Goal: Information Seeking & Learning: Find specific fact

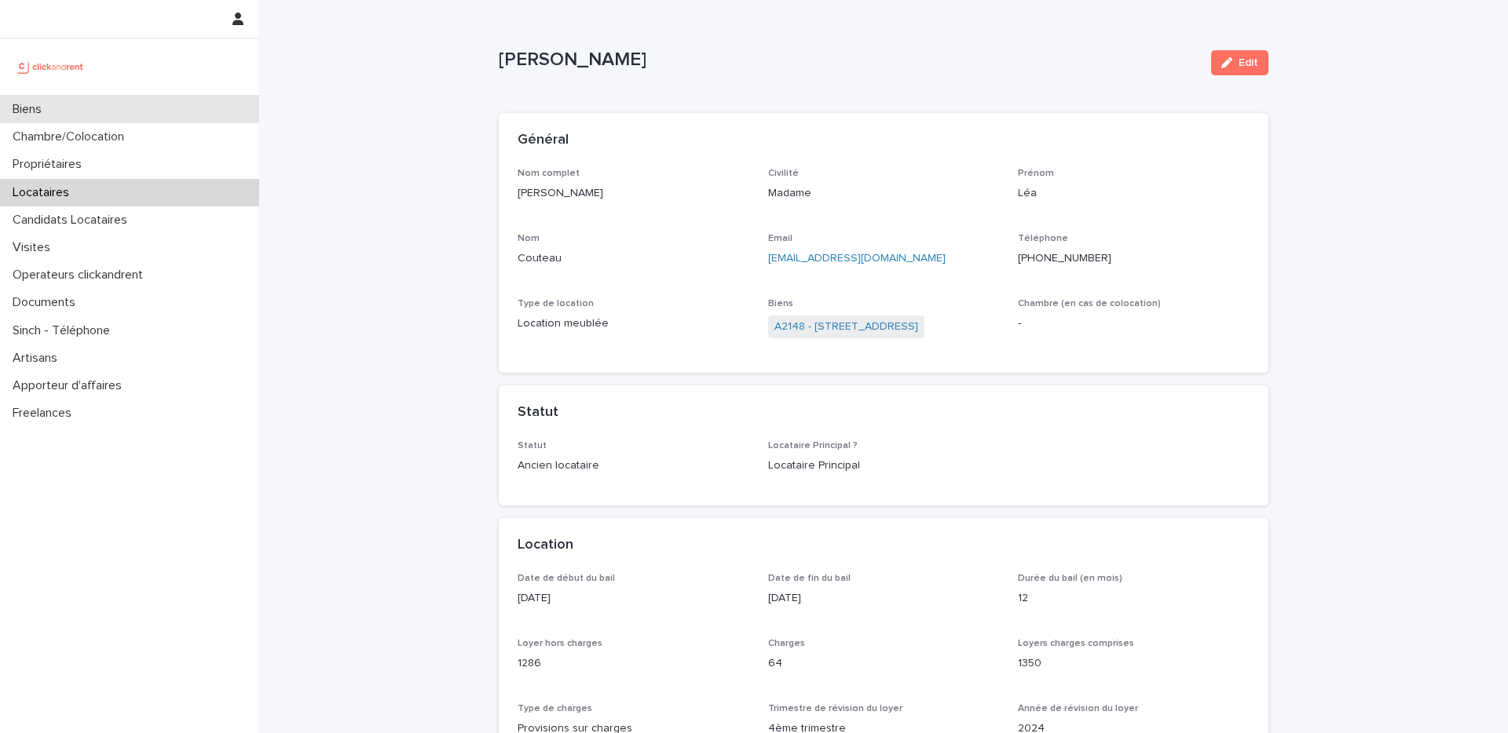
click at [166, 111] on div "Biens" at bounding box center [129, 109] width 259 height 27
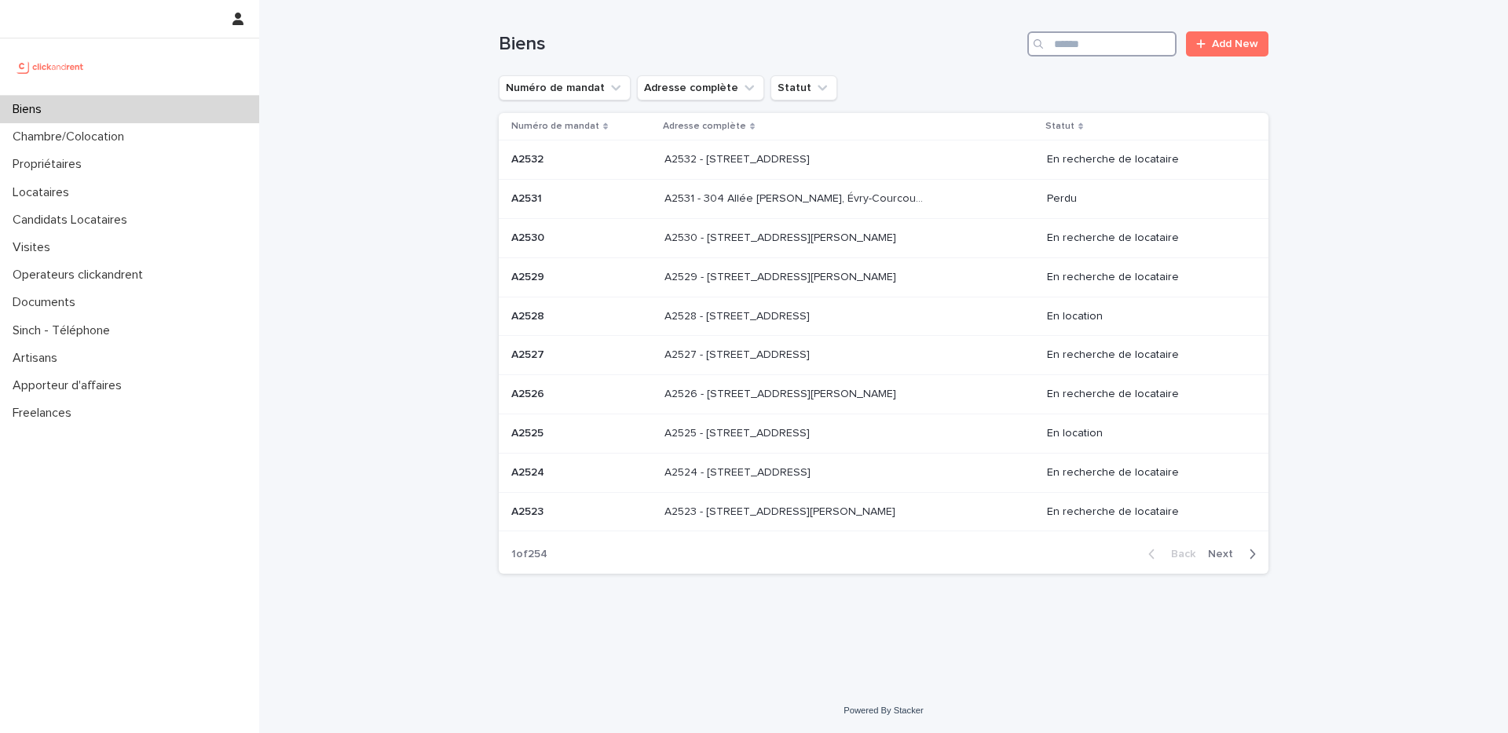
click at [1082, 43] on input "Search" at bounding box center [1101, 43] width 149 height 25
paste input "**********"
type input "**********"
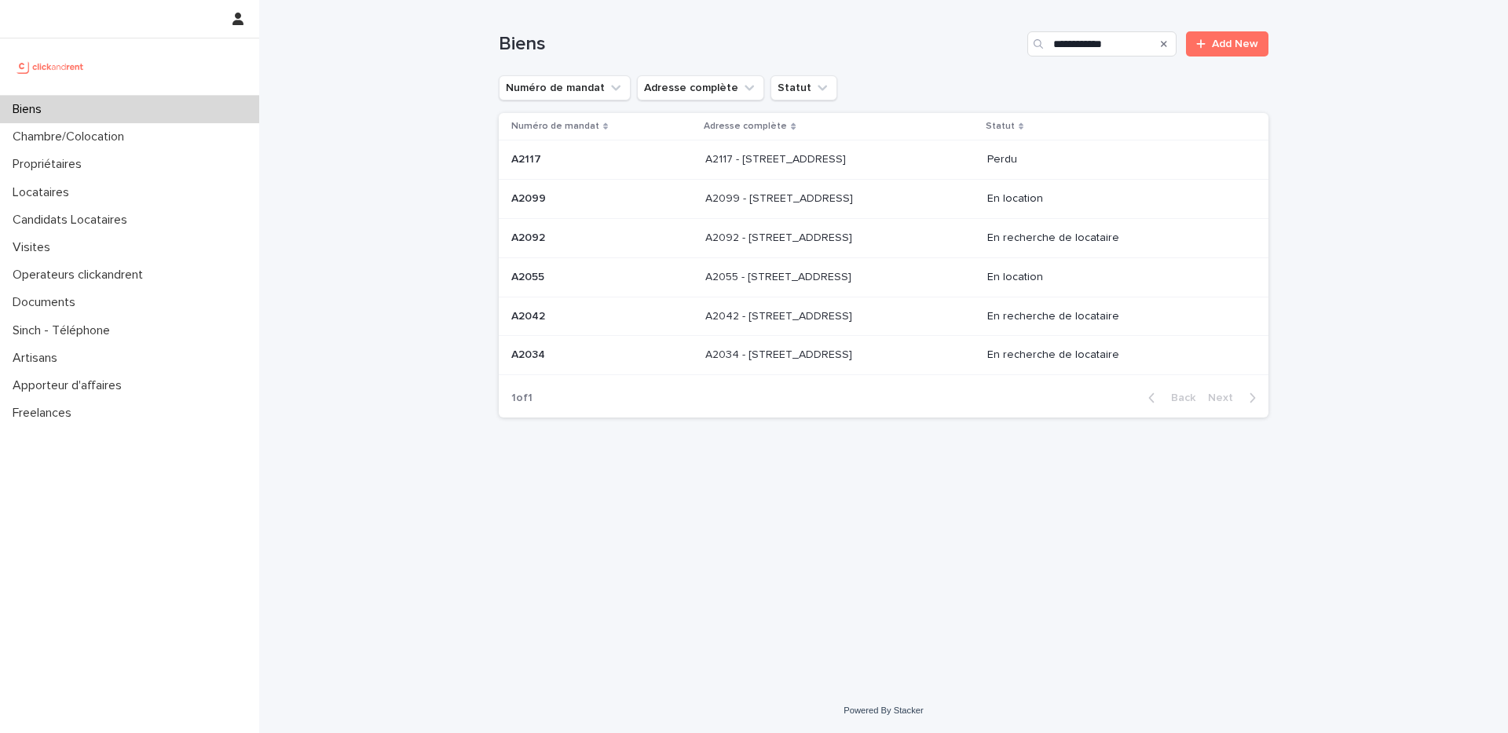
click at [895, 209] on div "A2099 - [STREET_ADDRESS] - [STREET_ADDRESS]" at bounding box center [839, 199] width 269 height 26
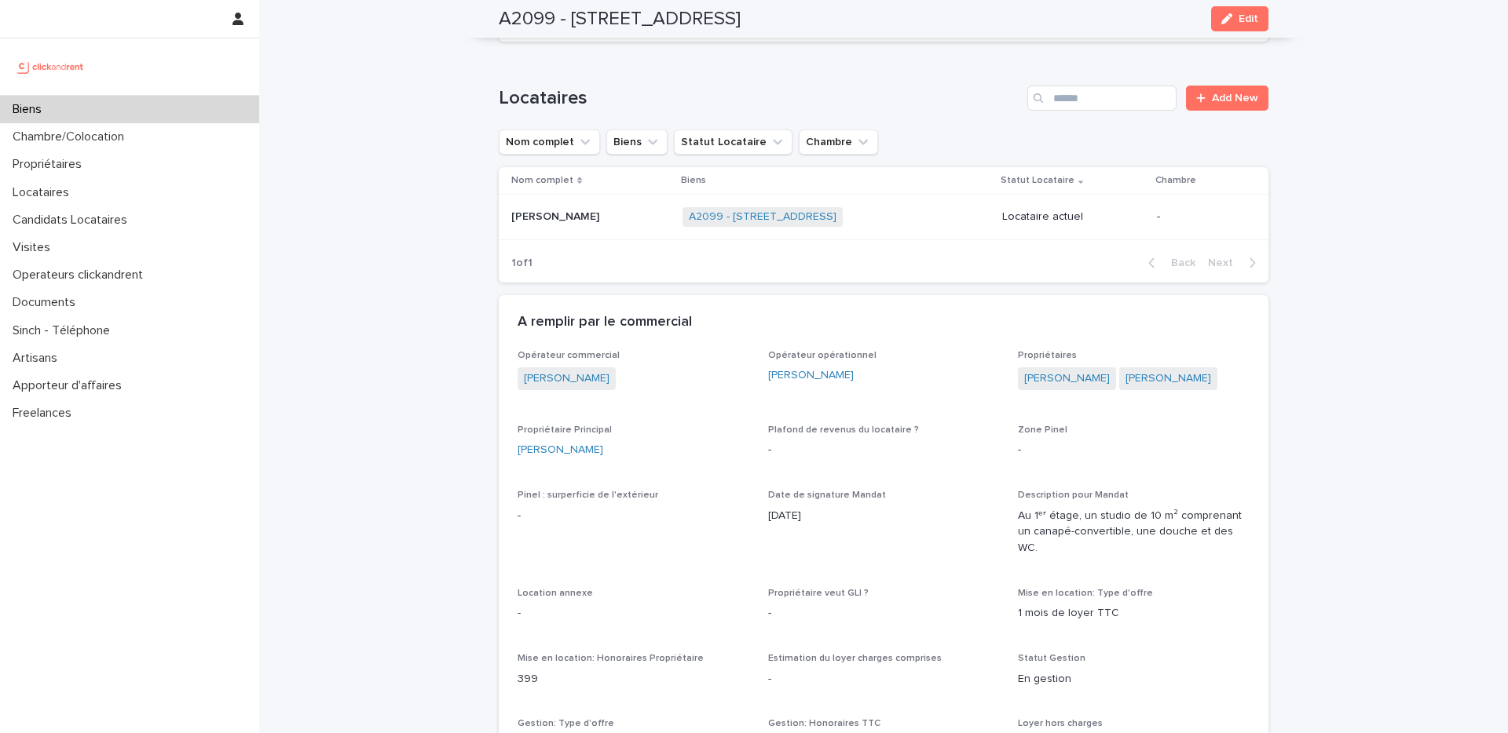
scroll to position [652, 0]
click at [134, 105] on div "Biens" at bounding box center [129, 109] width 259 height 27
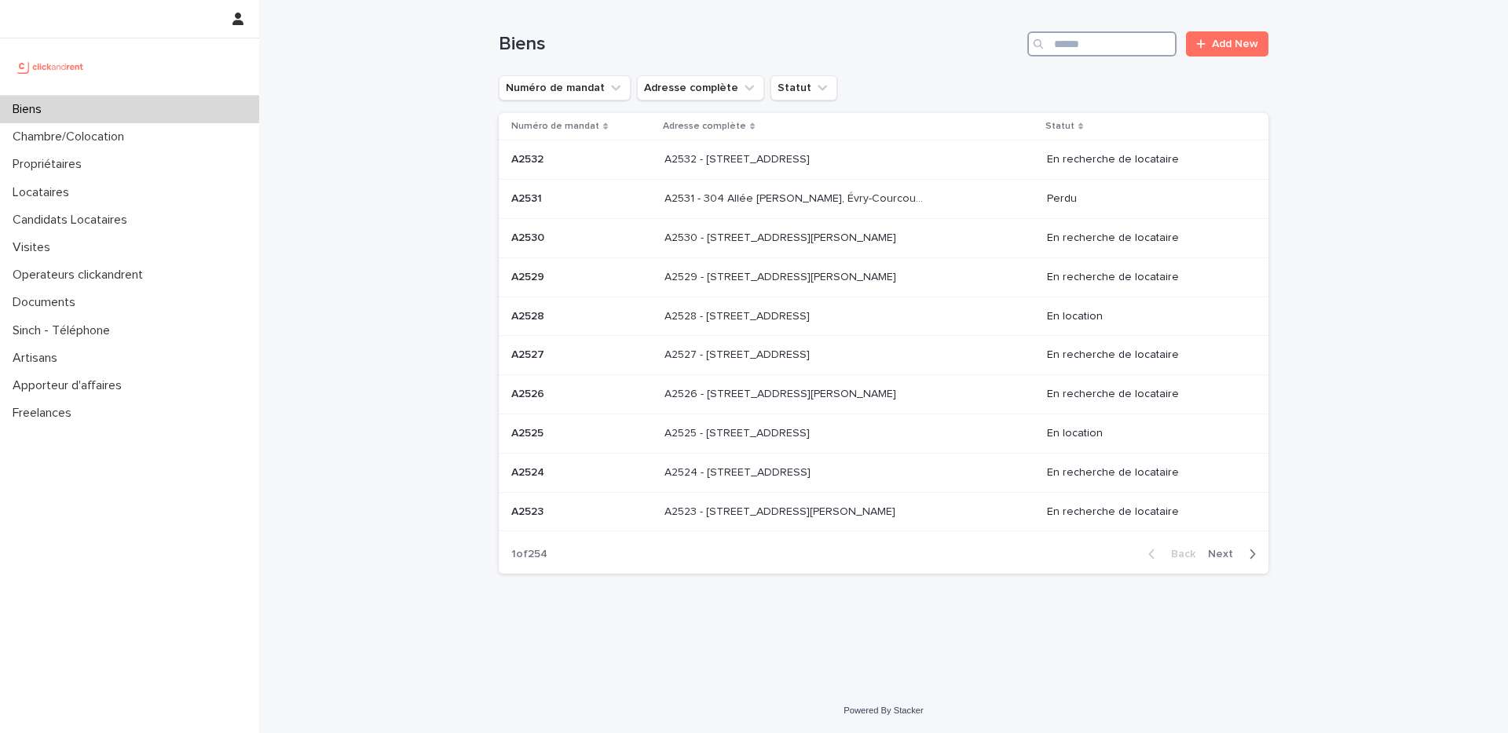
click at [1101, 54] on input "Search" at bounding box center [1101, 43] width 149 height 25
paste input "*****"
type input "*****"
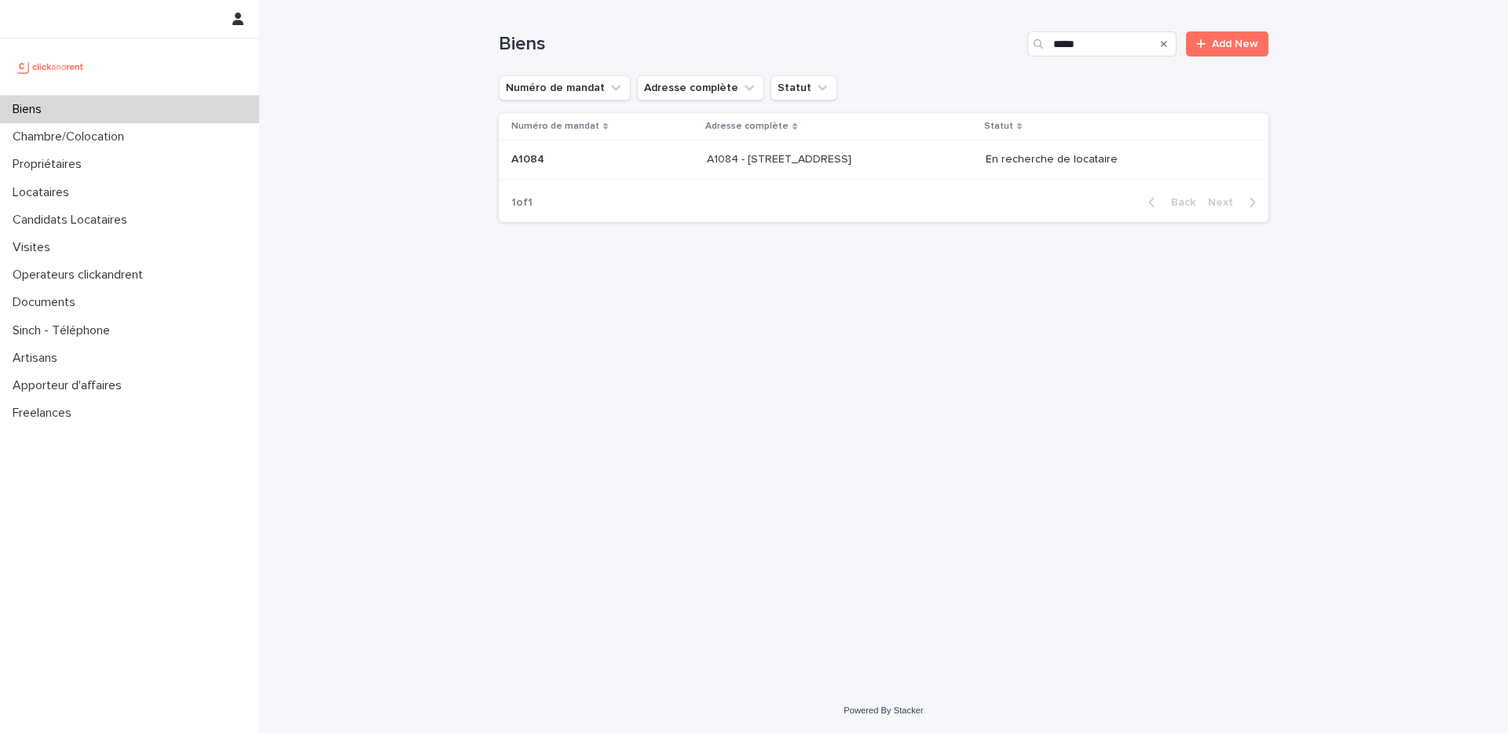
click at [729, 175] on td "A1084 - [STREET_ADDRESS][GEOGRAPHIC_DATA][STREET_ADDRESS]" at bounding box center [839, 160] width 278 height 39
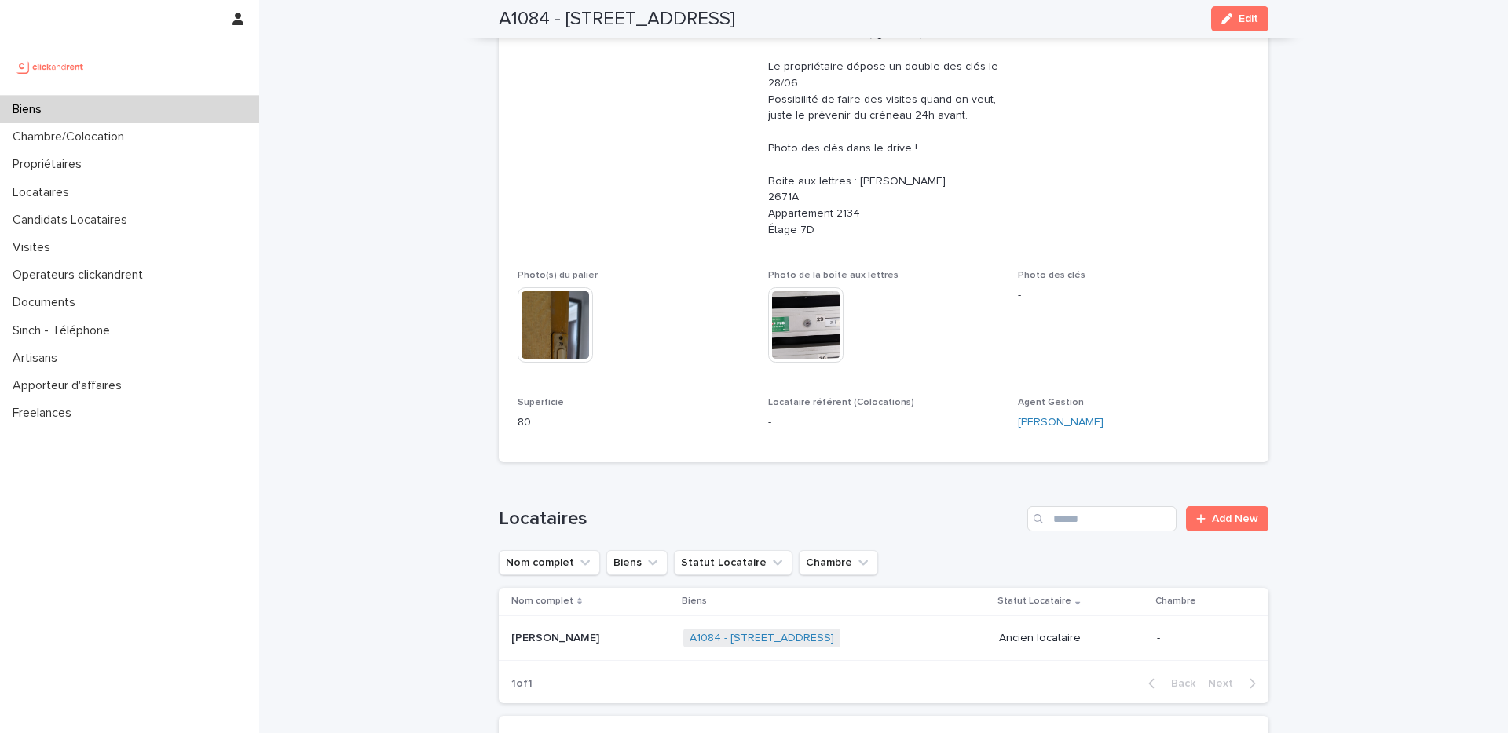
scroll to position [371, 0]
click at [174, 112] on div "Biens" at bounding box center [129, 109] width 259 height 27
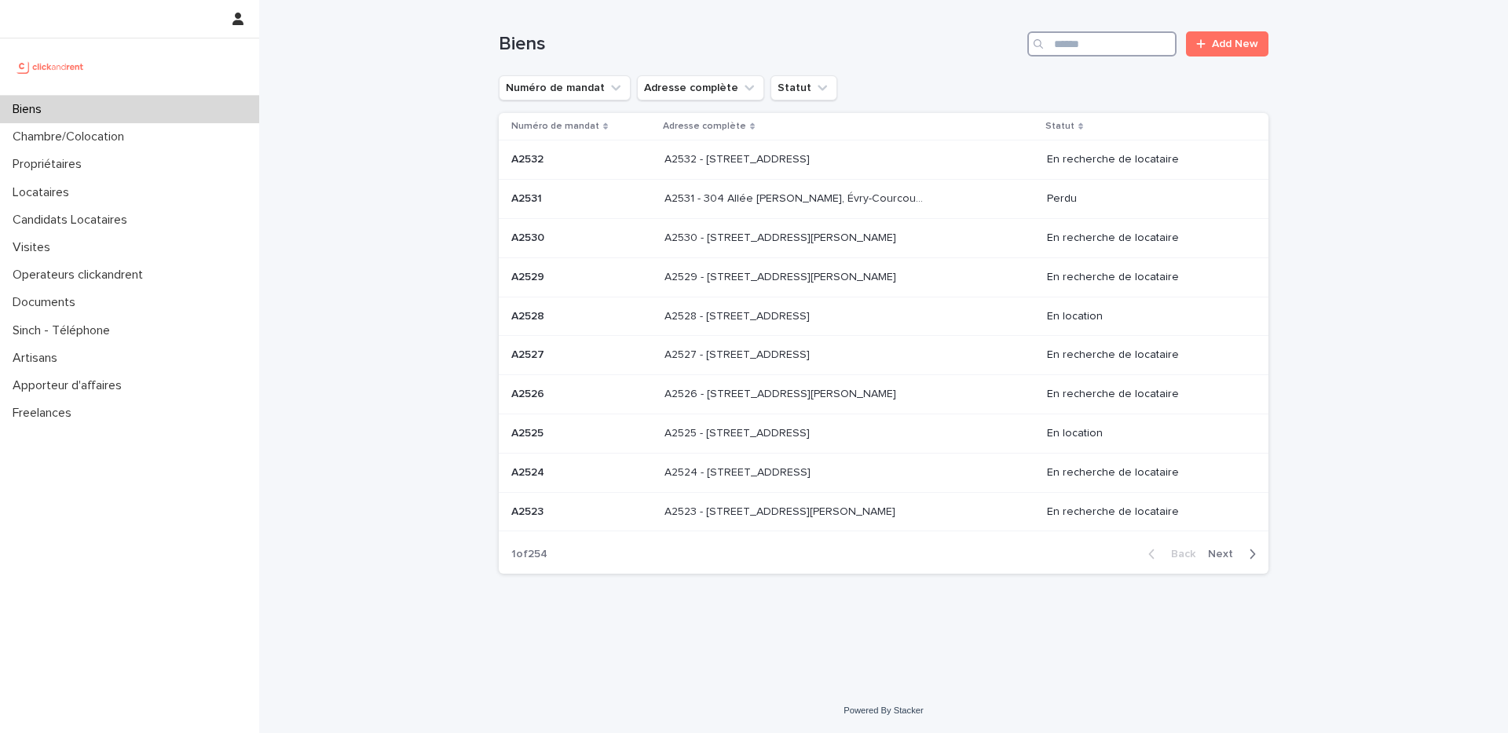
click at [1073, 48] on input "Search" at bounding box center [1101, 43] width 149 height 25
paste input "*****"
type input "*****"
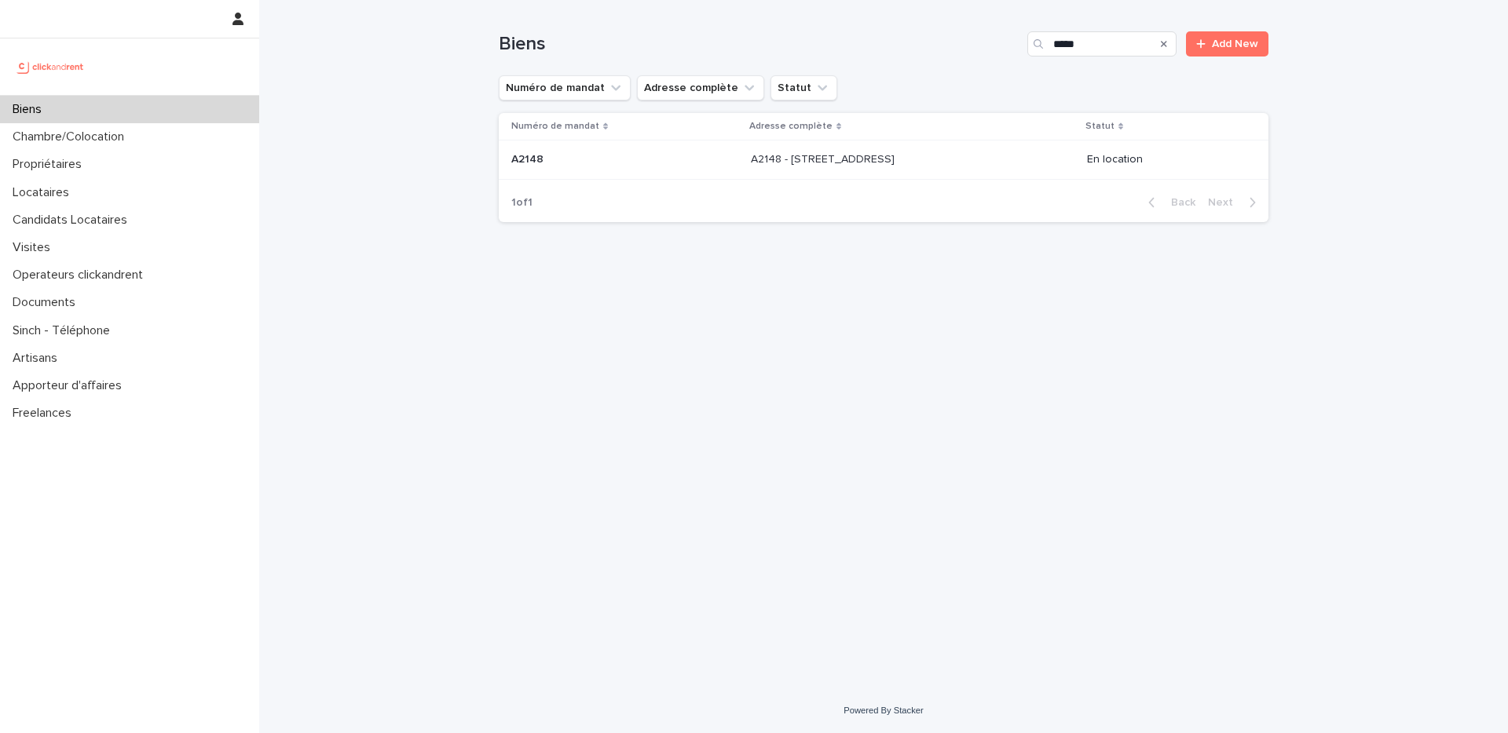
click at [773, 159] on p "A2148 - [STREET_ADDRESS]" at bounding box center [824, 158] width 147 height 16
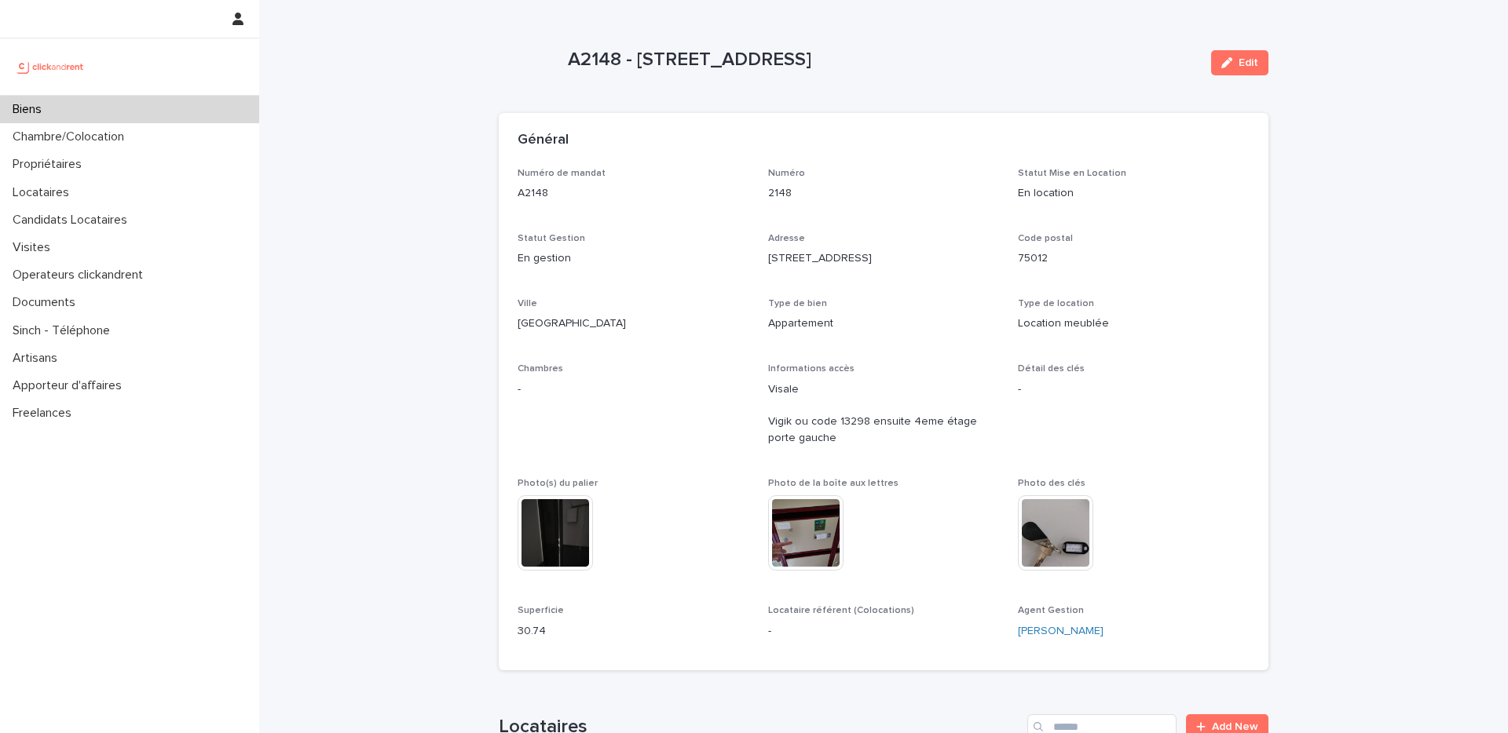
drag, startPoint x: 948, startPoint y: 58, endPoint x: 638, endPoint y: 53, distance: 310.2
click at [638, 53] on p "A2148 - [STREET_ADDRESS]" at bounding box center [883, 60] width 631 height 23
copy p "[STREET_ADDRESS]"
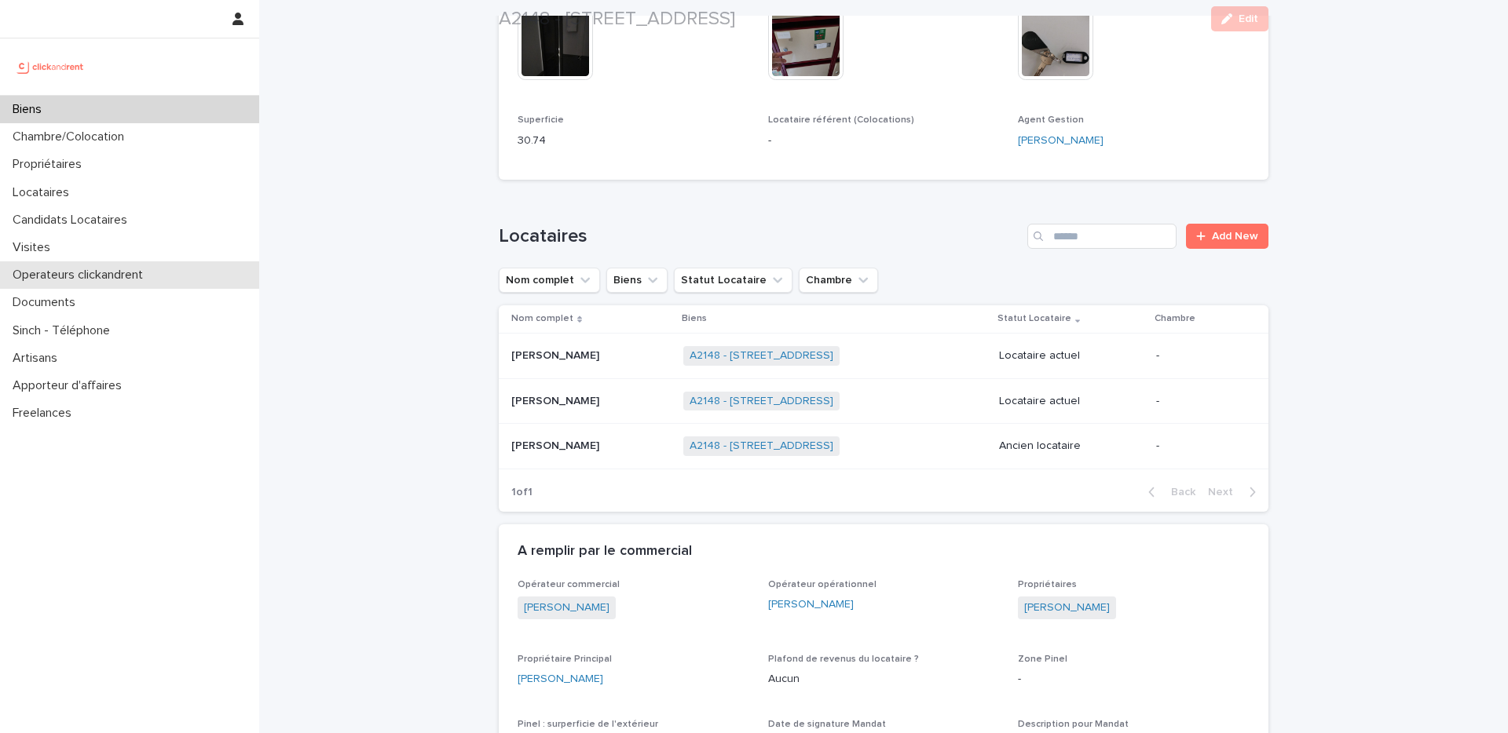
scroll to position [499, 0]
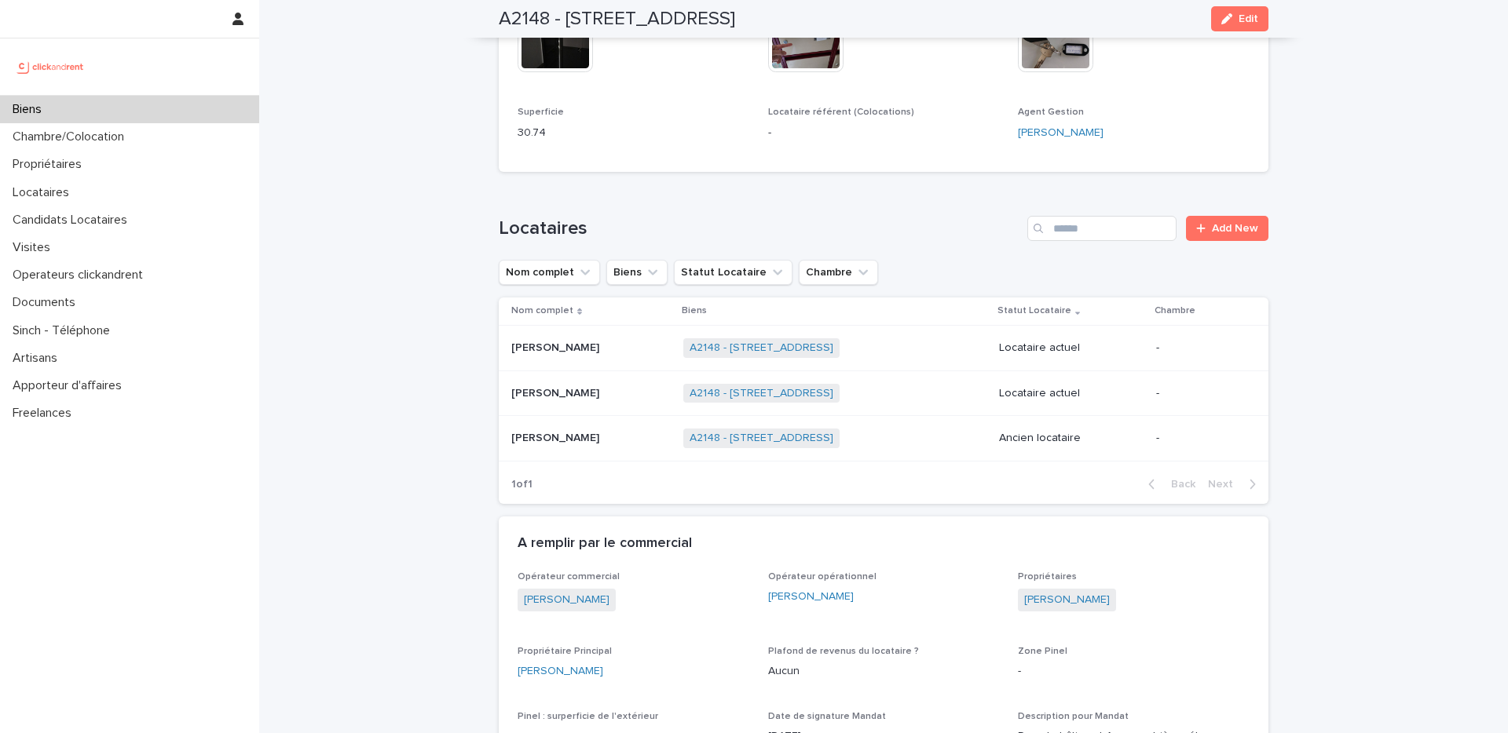
click at [625, 439] on p at bounding box center [590, 438] width 159 height 13
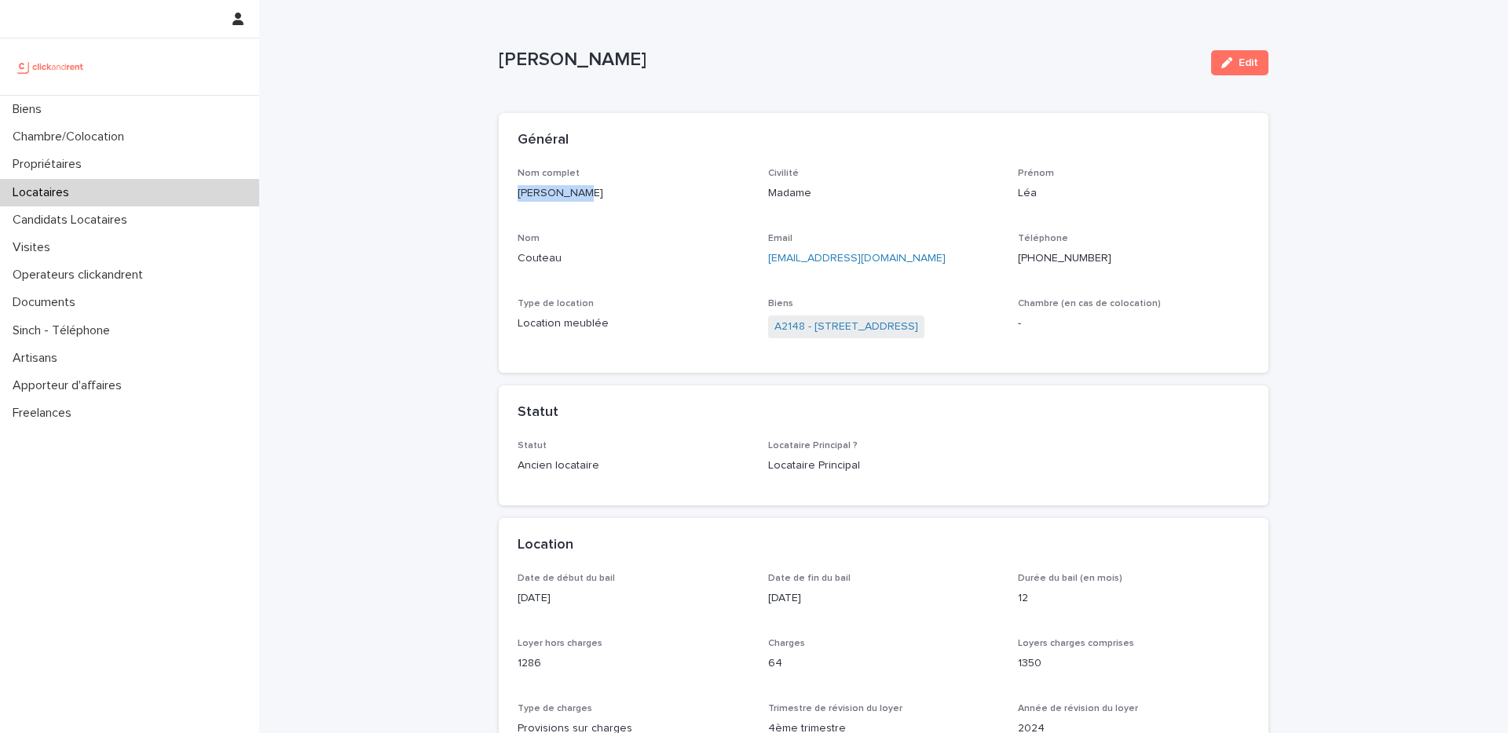
drag, startPoint x: 580, startPoint y: 199, endPoint x: 499, endPoint y: 192, distance: 81.1
click at [499, 192] on div "Nom complet [PERSON_NAME] Civilité Madame Prénom Léa Nom Couteau Email [EMAIL_A…" at bounding box center [884, 271] width 770 height 206
copy p "[PERSON_NAME]"
click at [1066, 257] on p "[PHONE_NUMBER]" at bounding box center [1134, 259] width 232 height 16
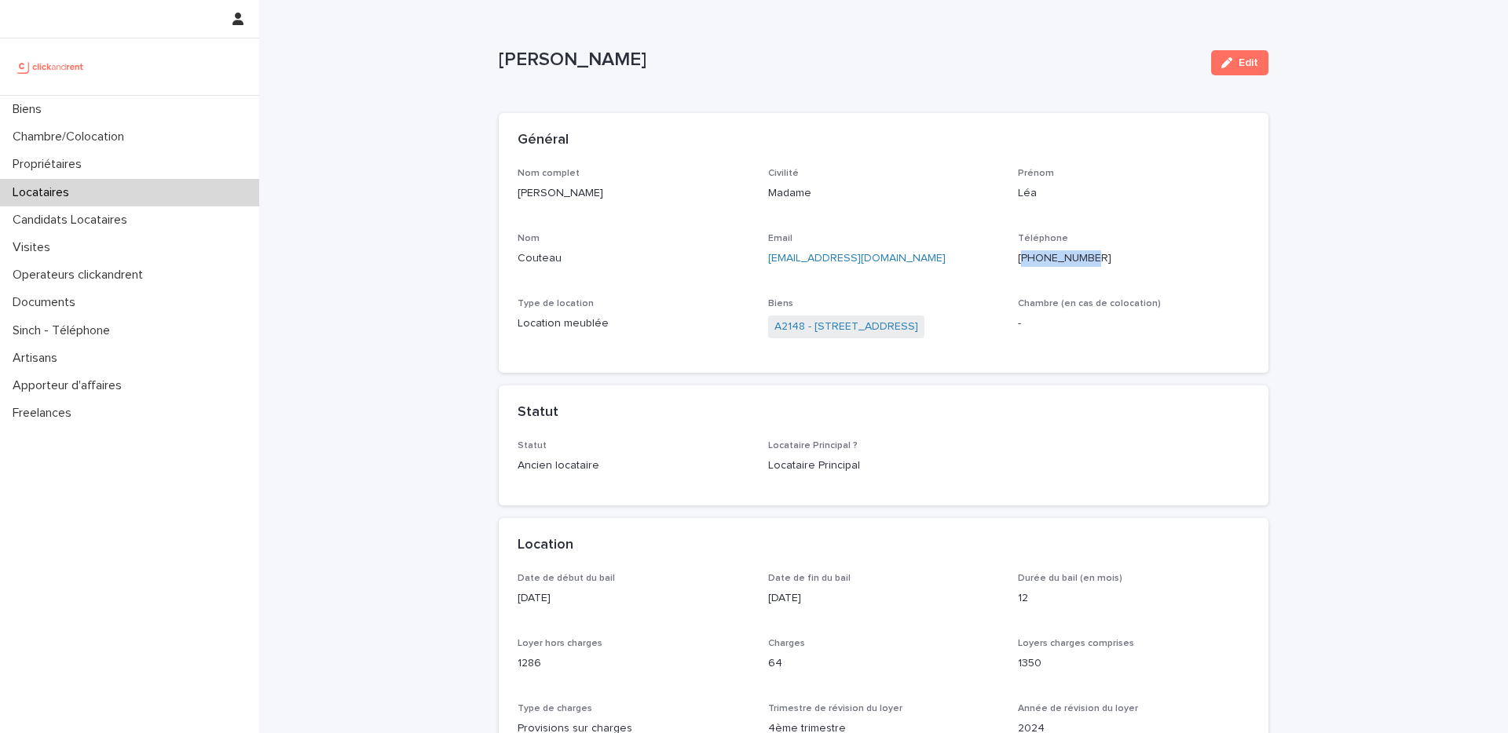
copy p "33624779483"
drag, startPoint x: 893, startPoint y: 260, endPoint x: 768, endPoint y: 260, distance: 124.9
click at [768, 260] on p "[EMAIL_ADDRESS][DOMAIN_NAME]" at bounding box center [884, 259] width 232 height 16
copy link "[EMAIL_ADDRESS][DOMAIN_NAME]"
click at [861, 327] on link "A2148 - [STREET_ADDRESS]" at bounding box center [846, 327] width 144 height 16
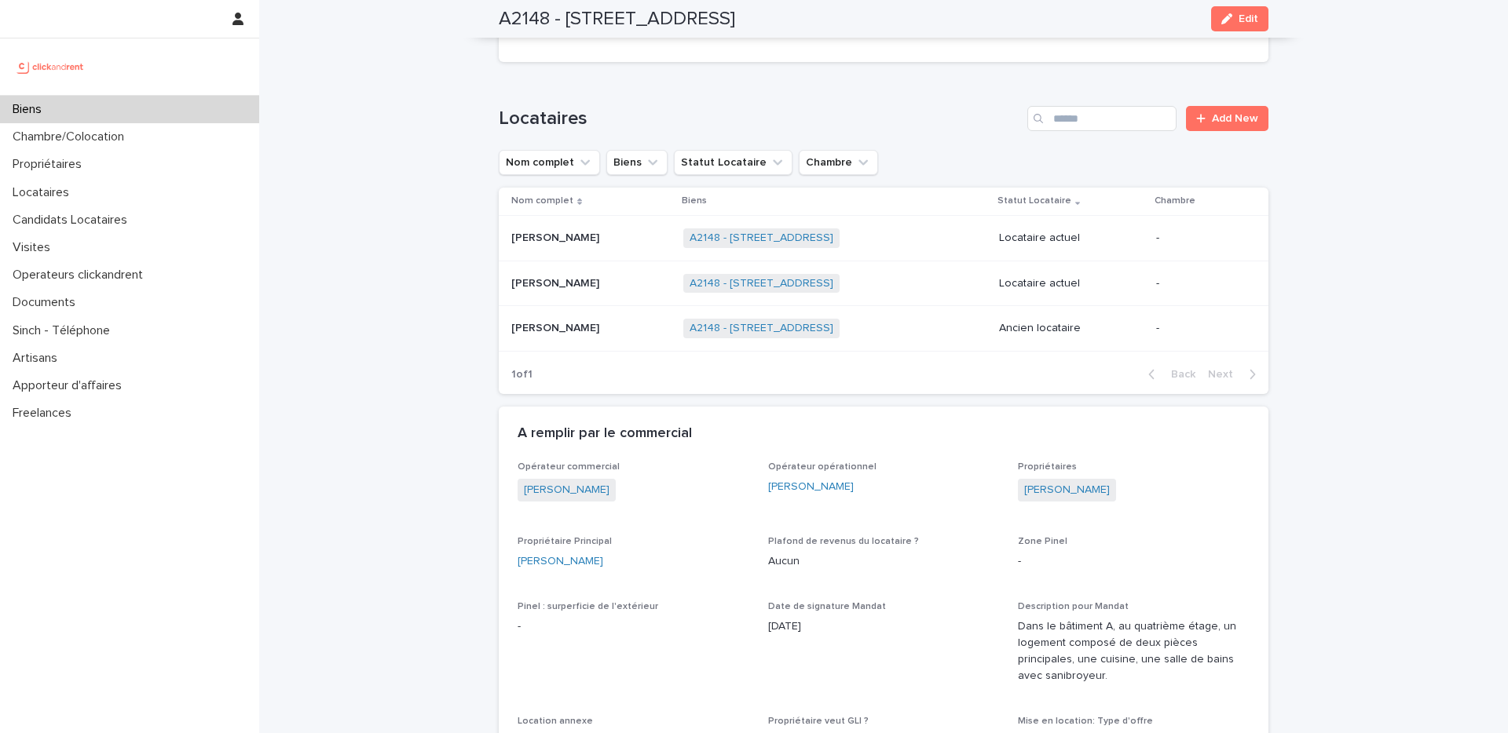
scroll to position [616, 0]
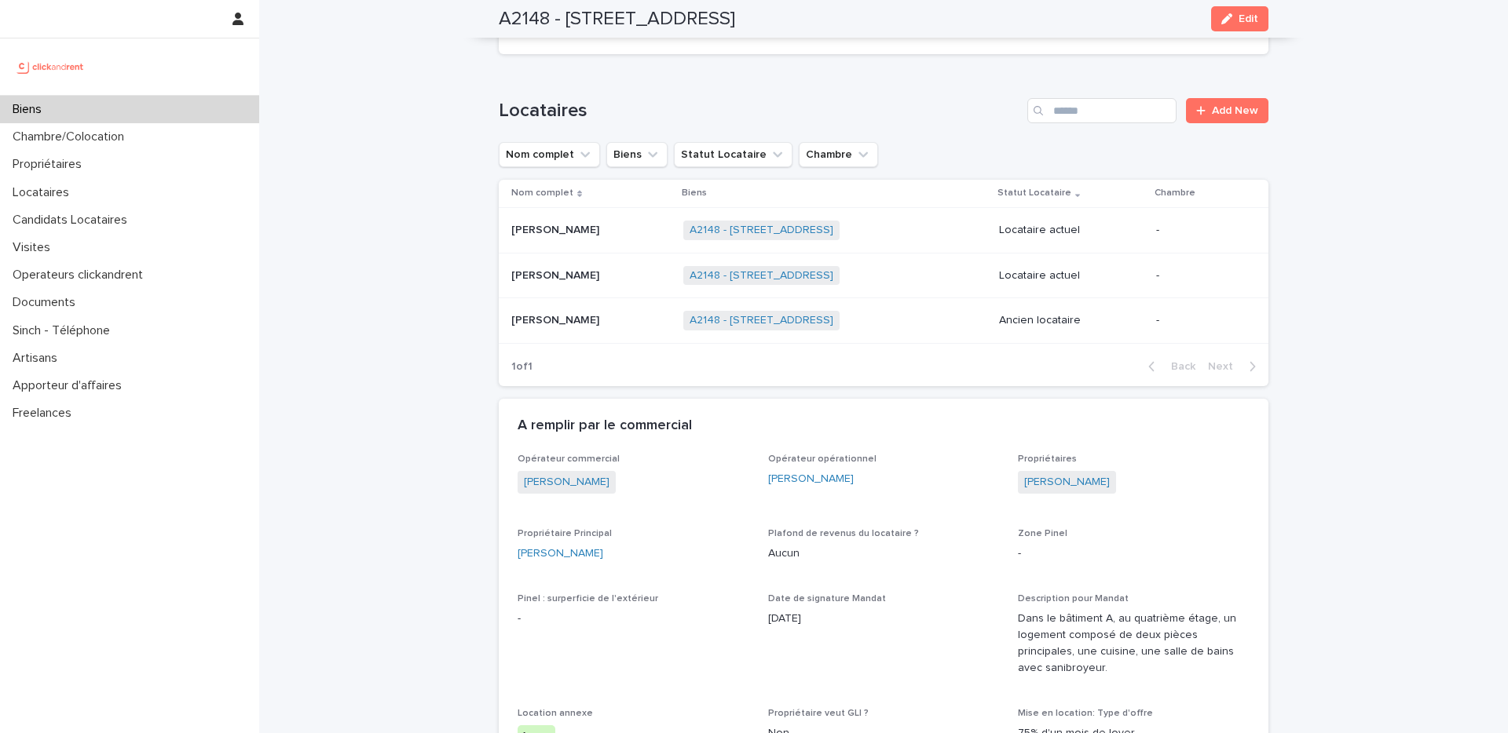
drag, startPoint x: 621, startPoint y: 553, endPoint x: 508, endPoint y: 555, distance: 113.1
copy link "[PERSON_NAME]"
click at [98, 195] on div "Locataires" at bounding box center [129, 192] width 259 height 27
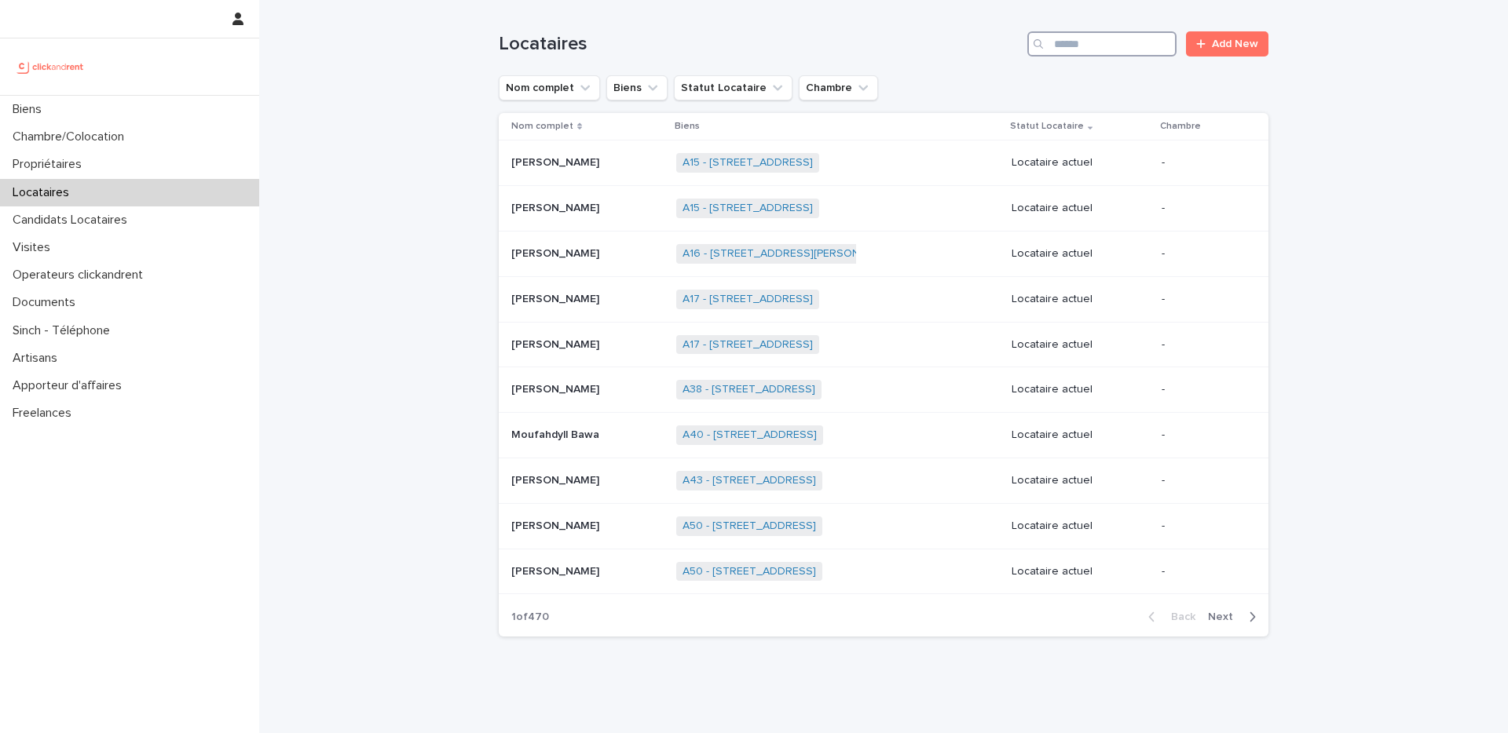
click at [1098, 48] on input "Search" at bounding box center [1101, 43] width 149 height 25
paste input "*********"
type input "*********"
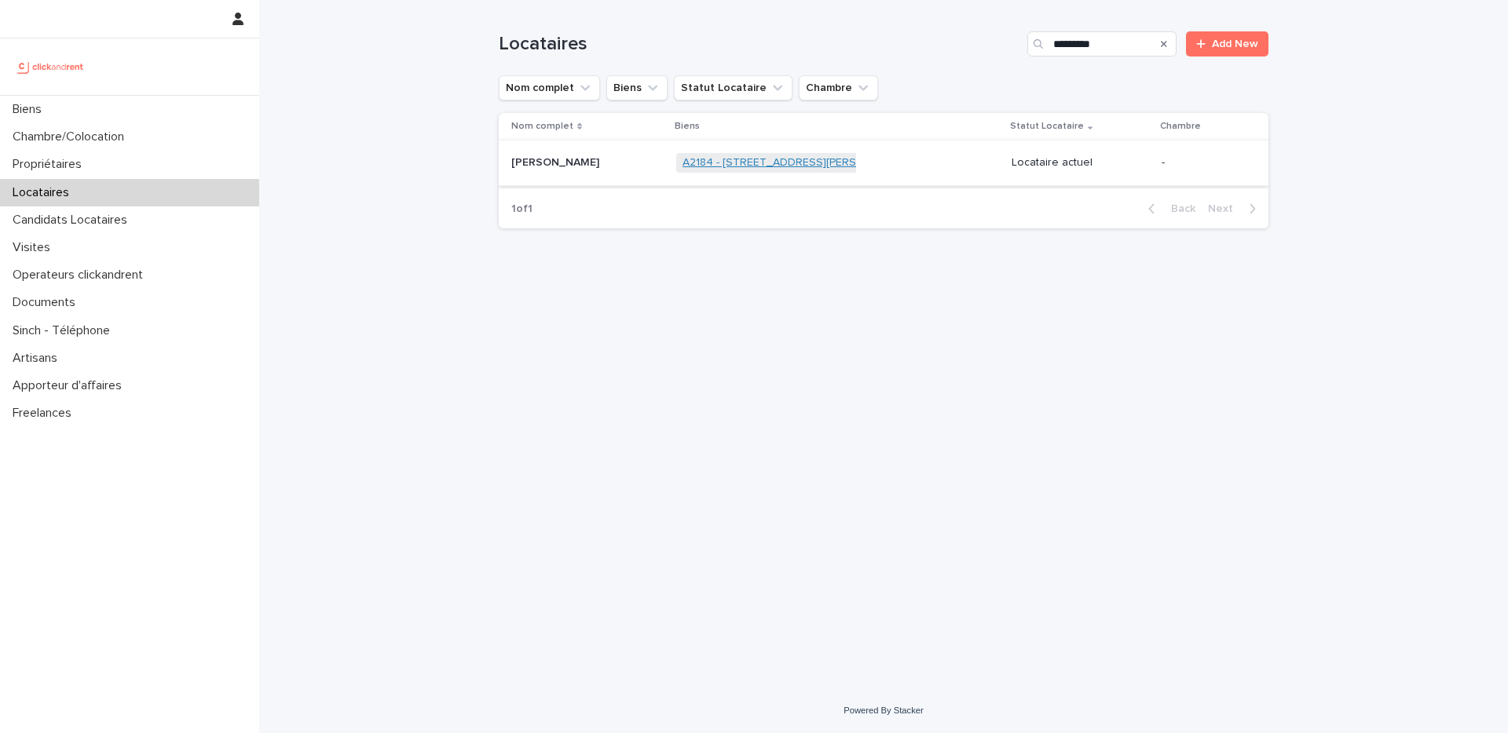
click at [741, 161] on link "A2184 - [STREET_ADDRESS][PERSON_NAME]" at bounding box center [796, 162] width 229 height 13
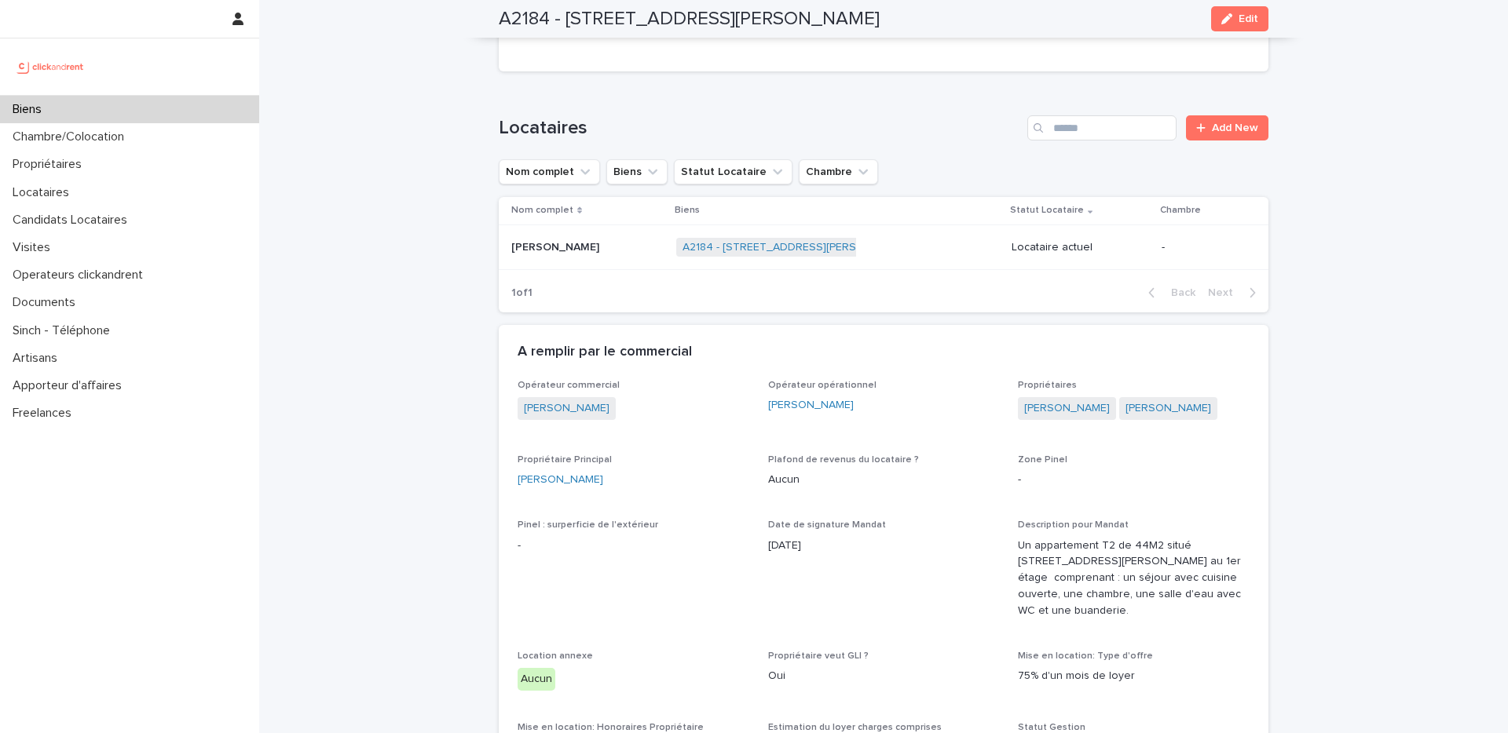
scroll to position [605, 0]
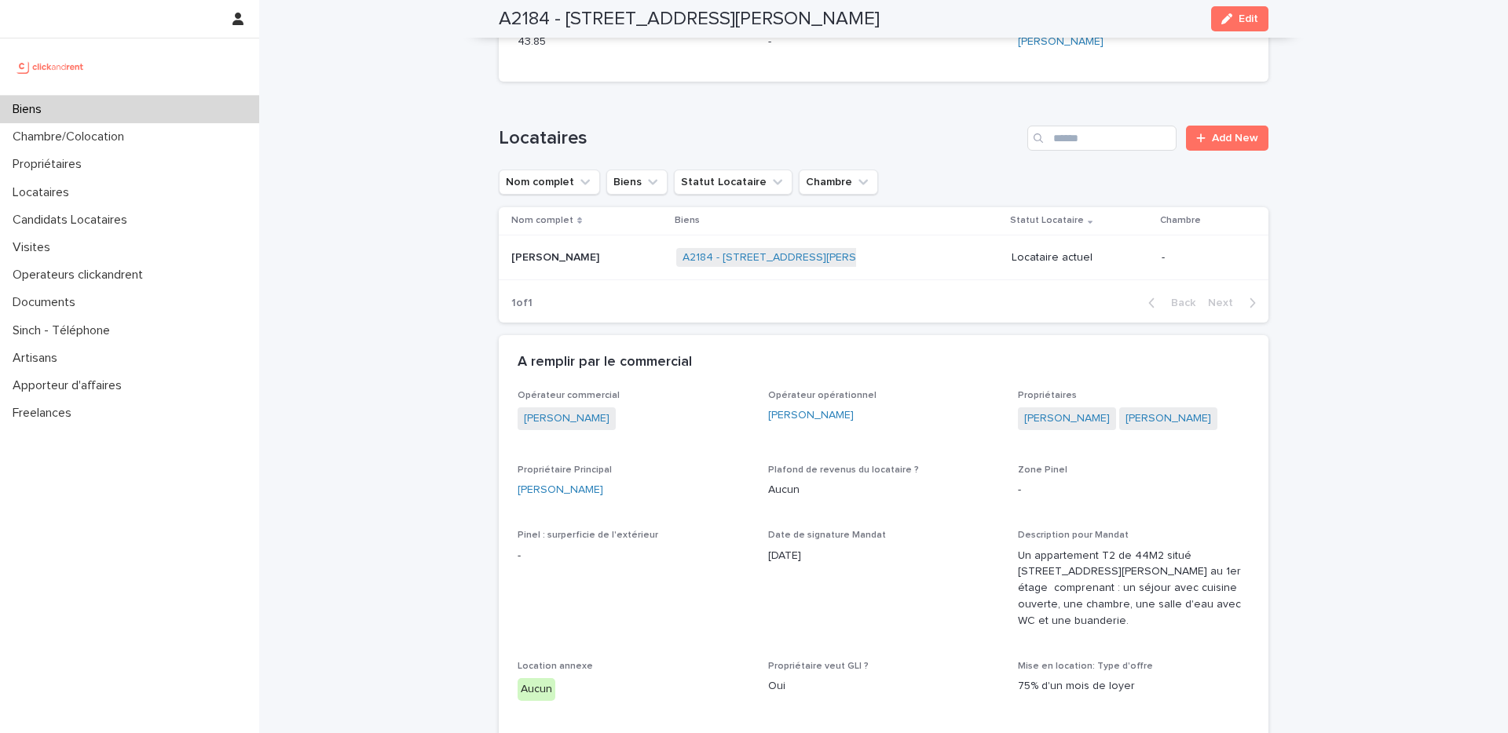
click at [653, 251] on p at bounding box center [587, 257] width 152 height 13
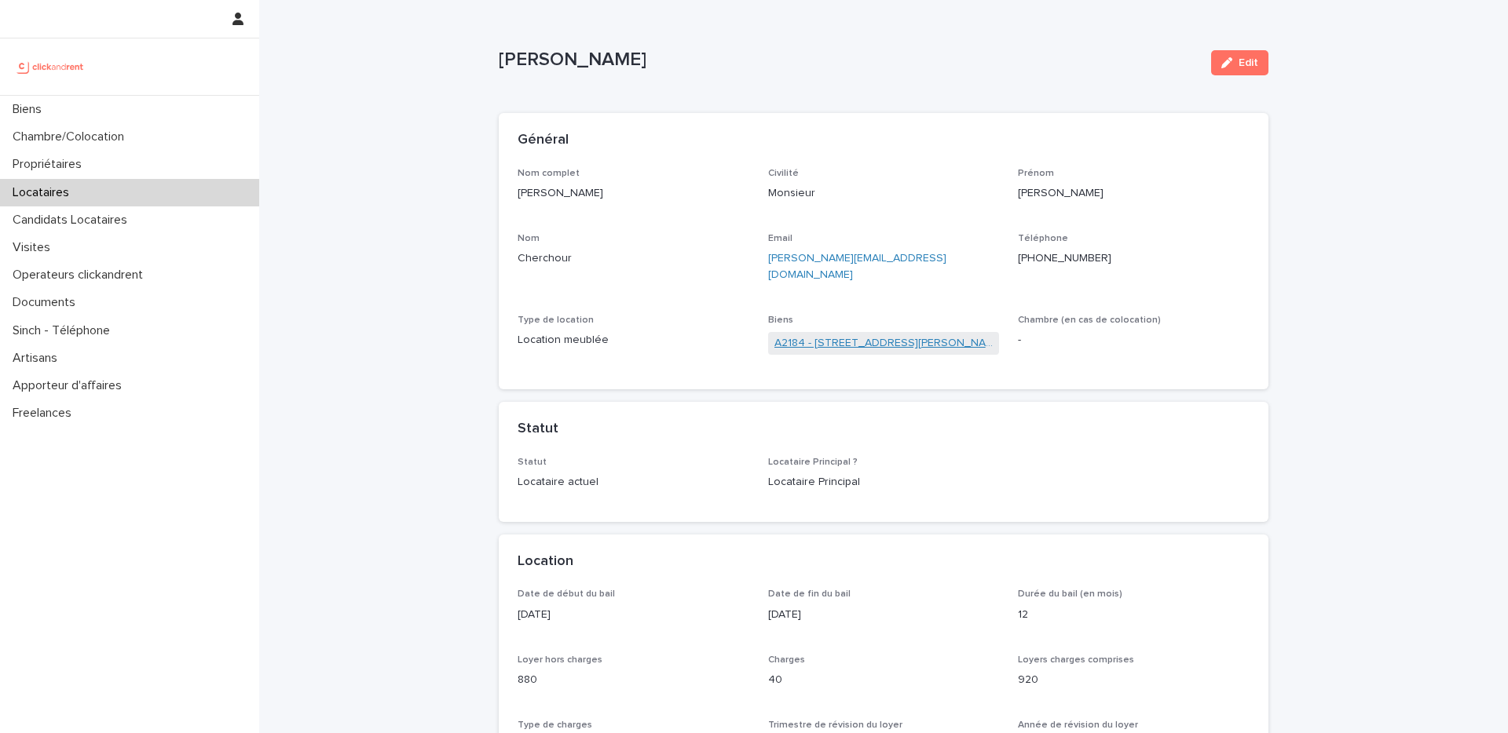
click at [854, 335] on link "A2184 - [STREET_ADDRESS][PERSON_NAME]" at bounding box center [883, 343] width 219 height 16
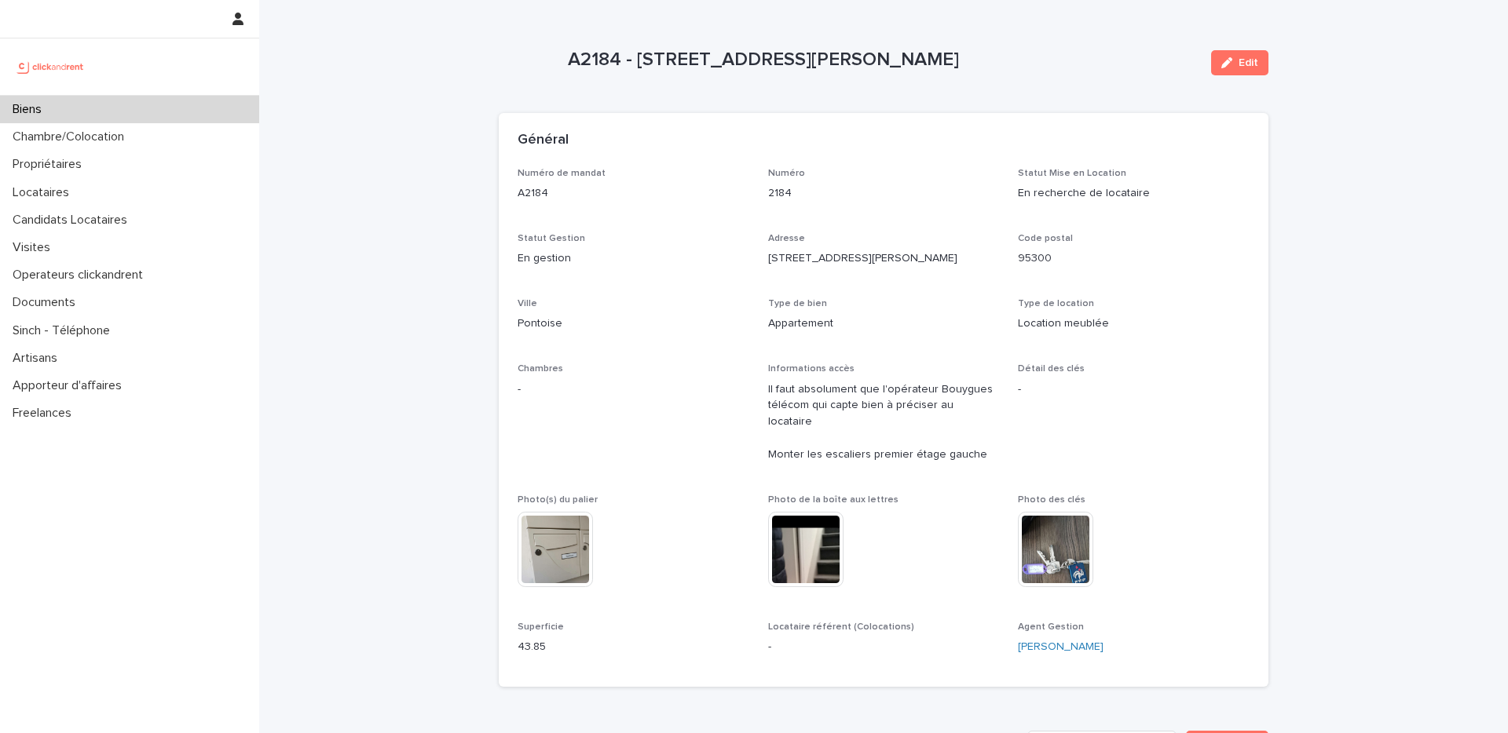
click at [869, 329] on p "Appartement" at bounding box center [884, 324] width 232 height 16
click at [534, 192] on p "A2184" at bounding box center [634, 193] width 232 height 16
copy p "A2184"
